Goal: Go to known website: Access a specific website the user already knows

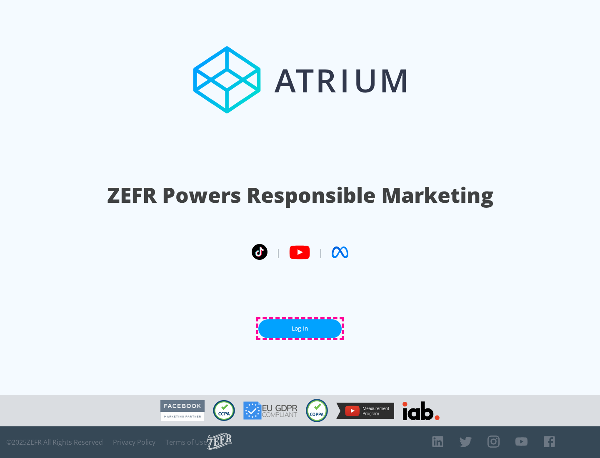
click at [300, 329] on link "Log In" at bounding box center [299, 328] width 83 height 19
